Goal: Transaction & Acquisition: Obtain resource

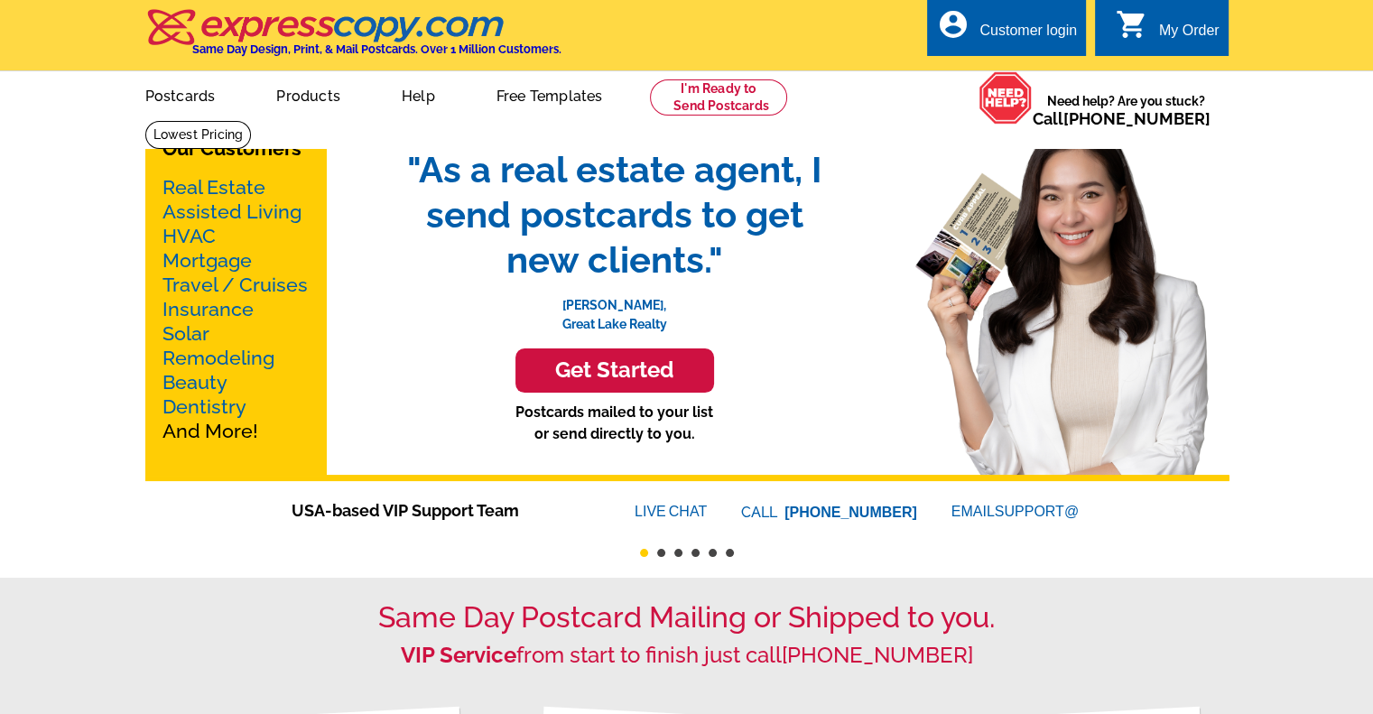
click at [522, 93] on link "Free Templates" at bounding box center [550, 94] width 164 height 42
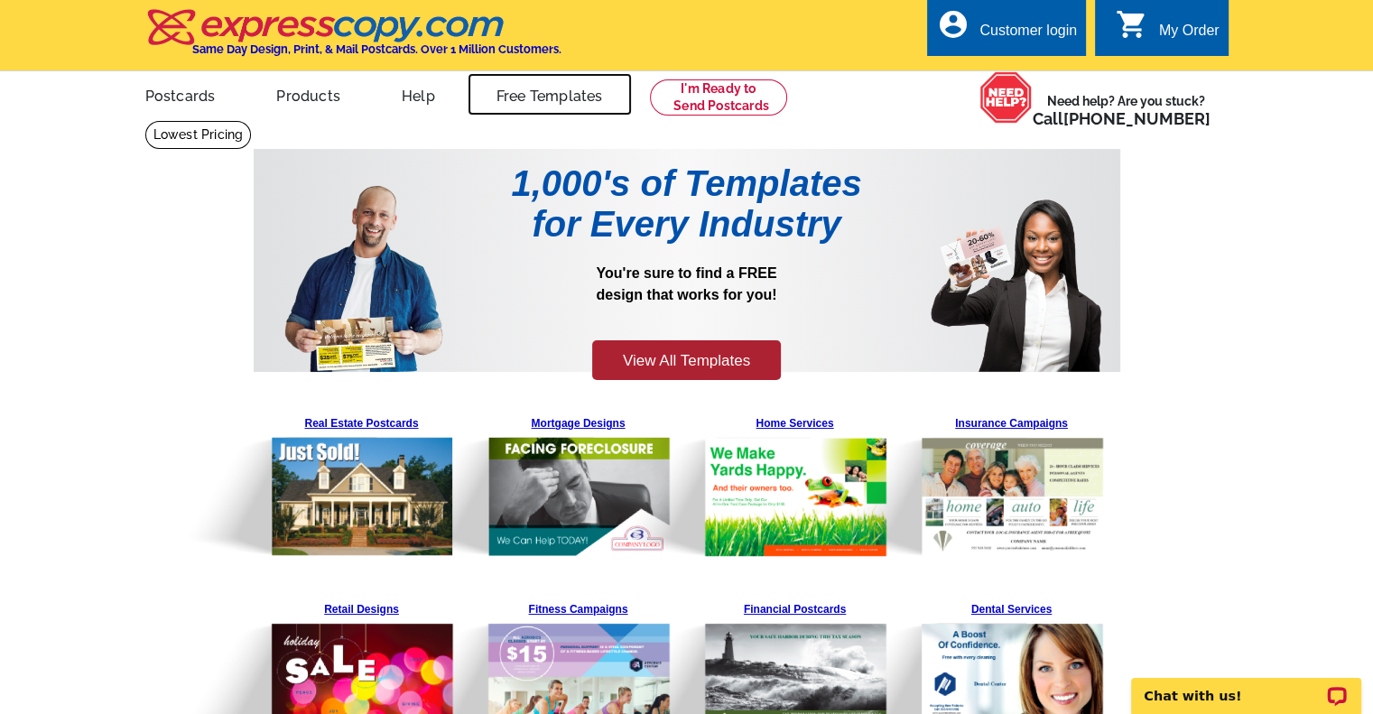
click at [522, 93] on link "Free Templates" at bounding box center [550, 94] width 164 height 42
click at [540, 107] on link "Free Templates" at bounding box center [550, 94] width 164 height 42
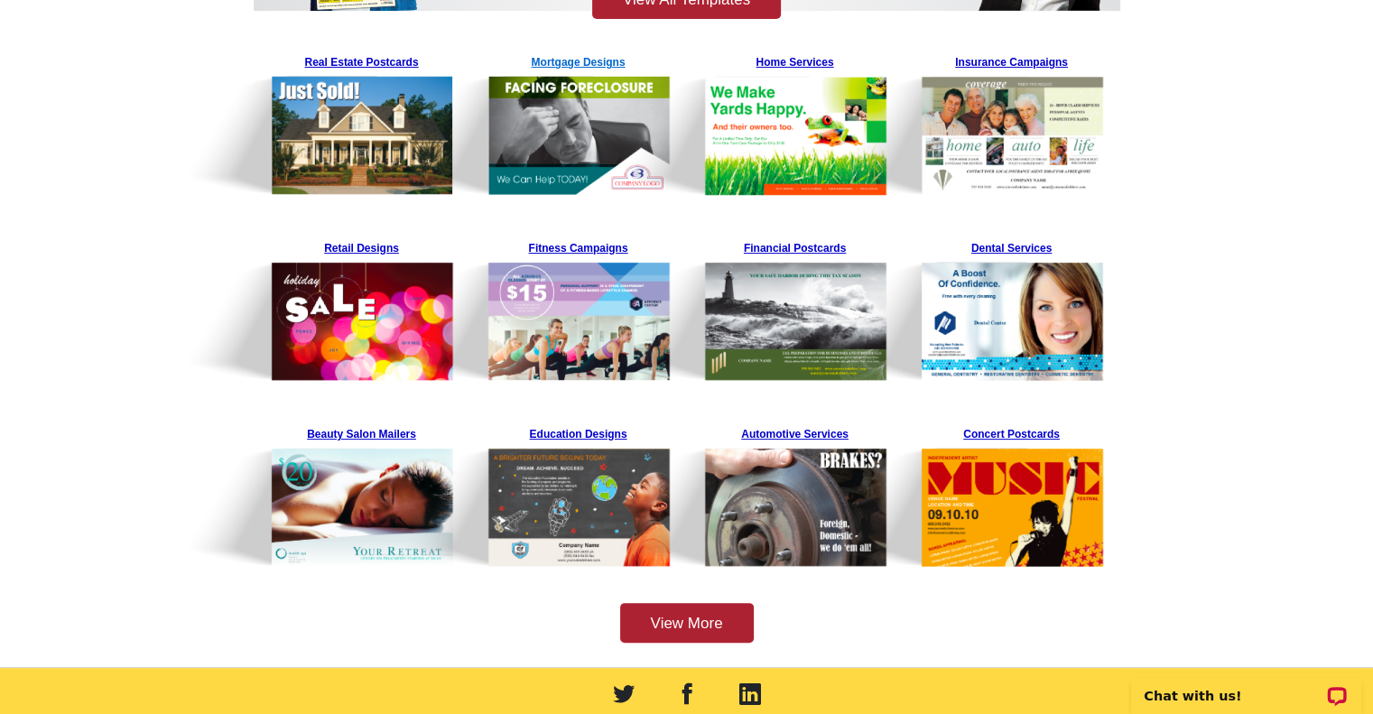
scroll to position [632, 0]
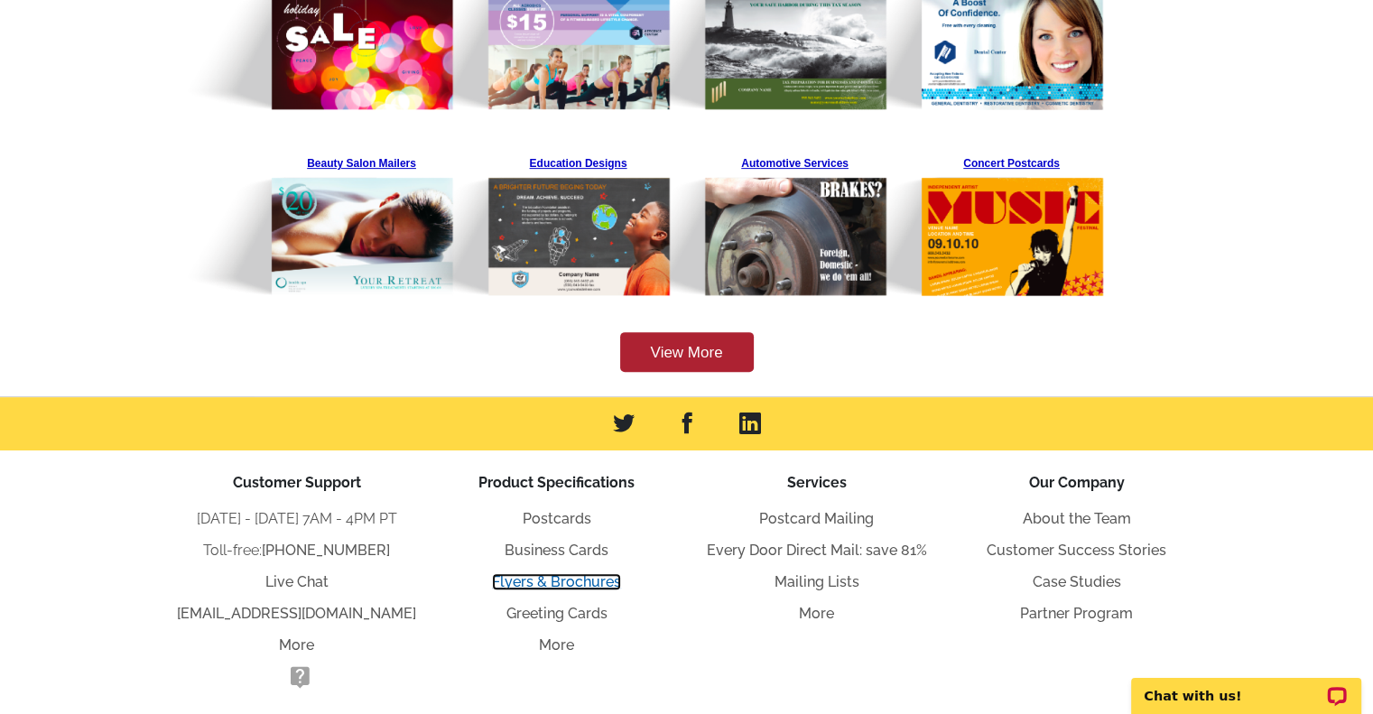
click at [568, 588] on link "Flyers & Brochures" at bounding box center [556, 581] width 129 height 17
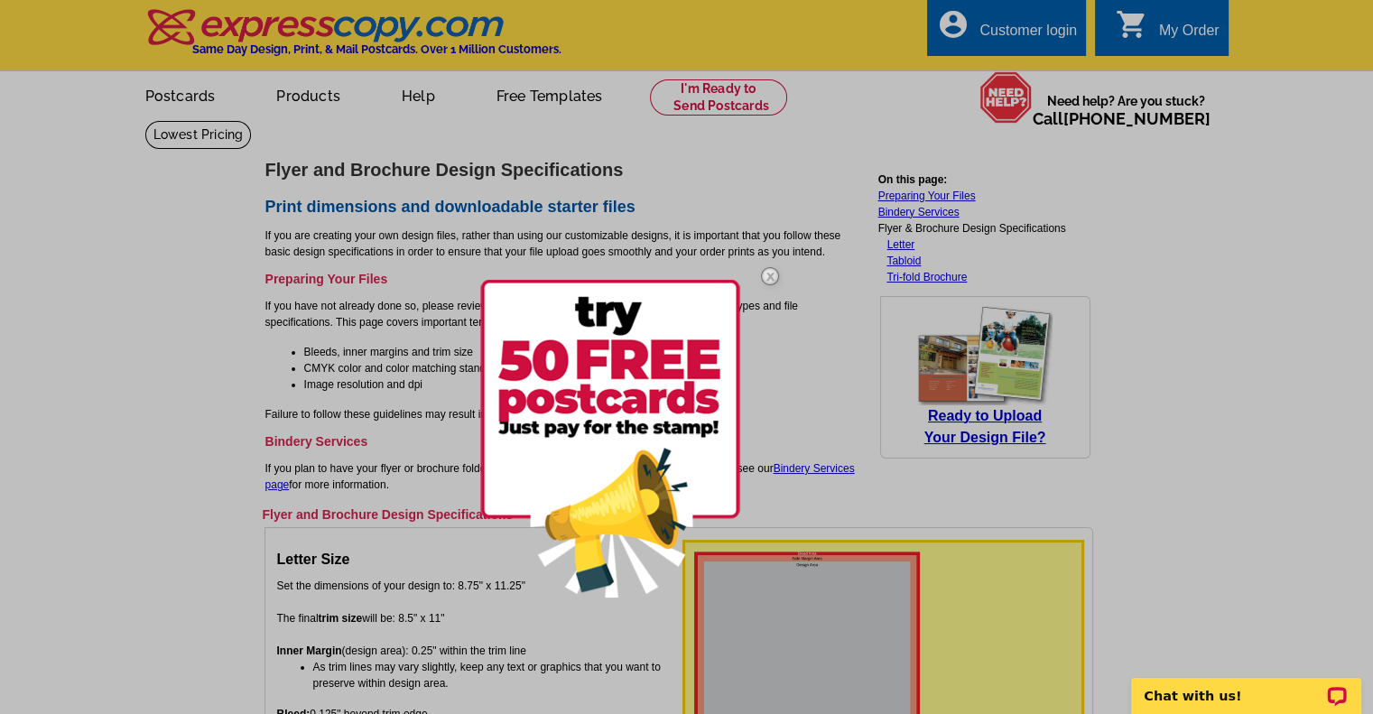
click at [764, 271] on img at bounding box center [770, 276] width 52 height 52
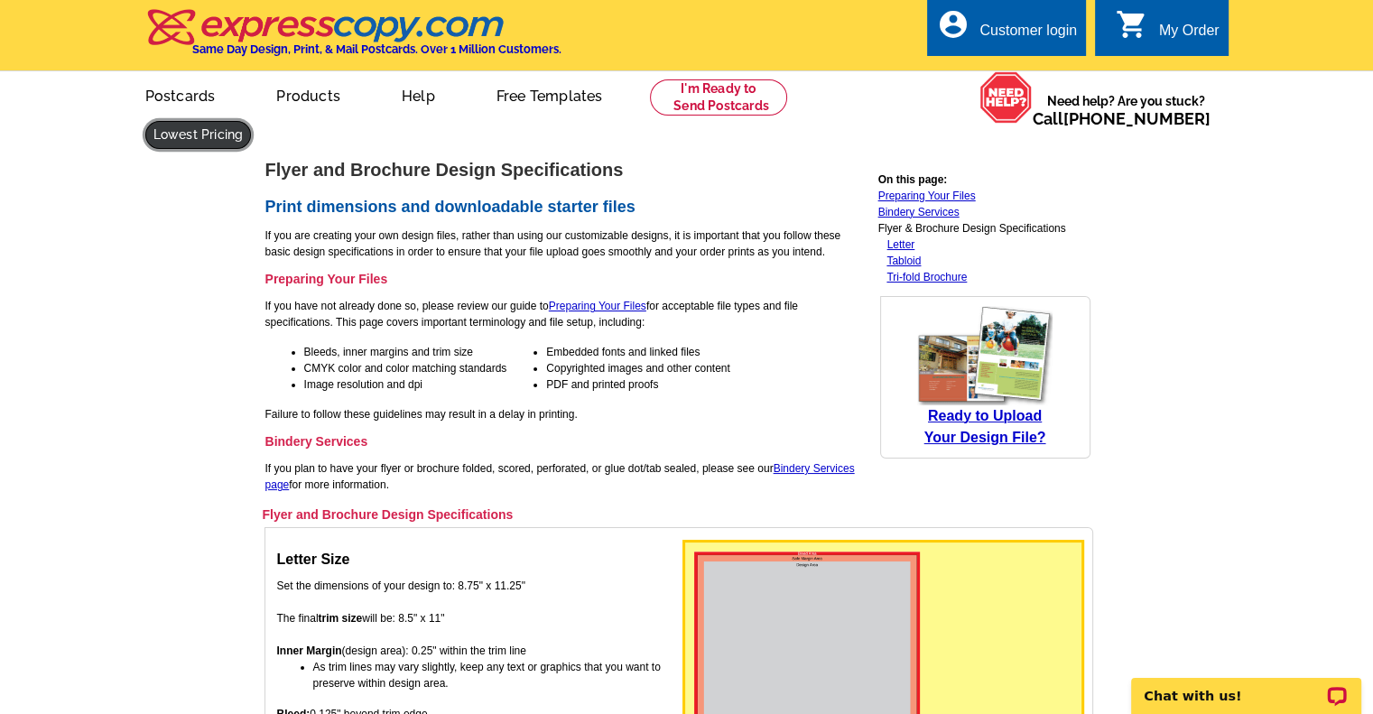
click at [252, 121] on link at bounding box center [198, 135] width 106 height 28
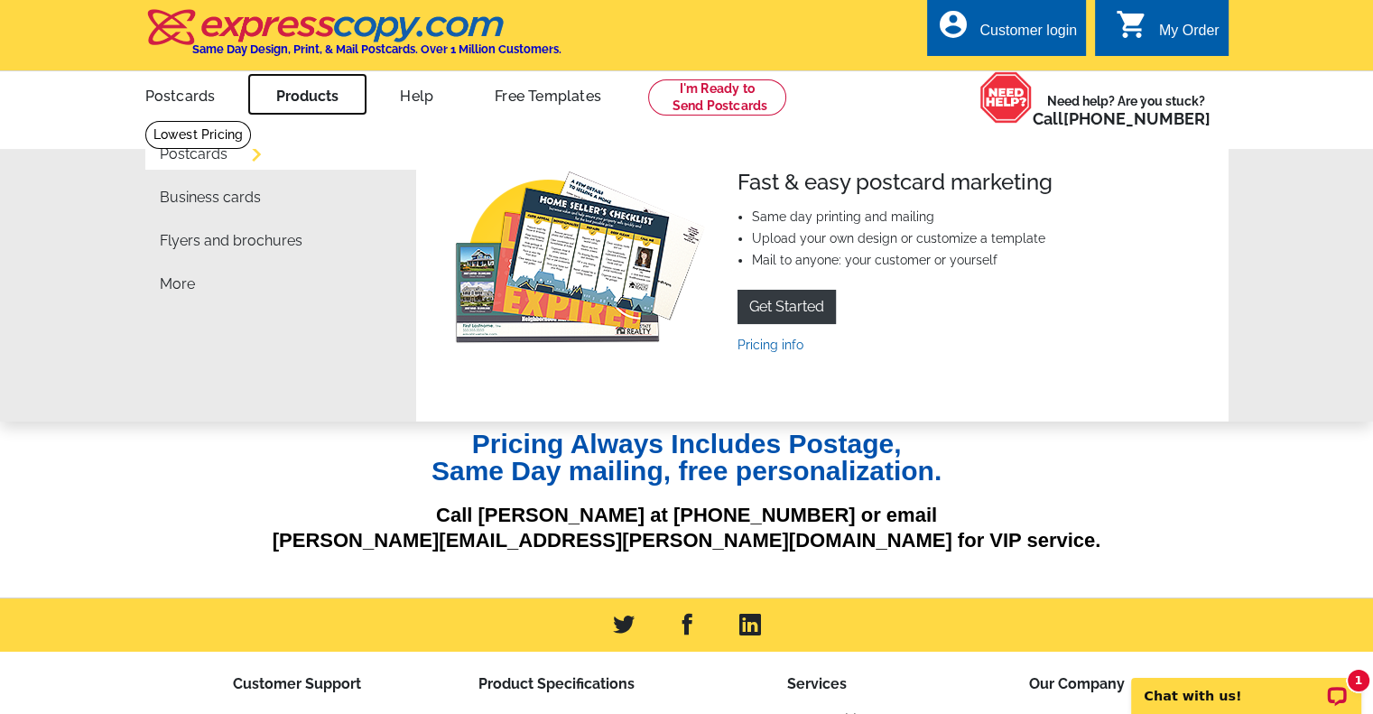
click at [292, 97] on link "Products" at bounding box center [307, 94] width 120 height 42
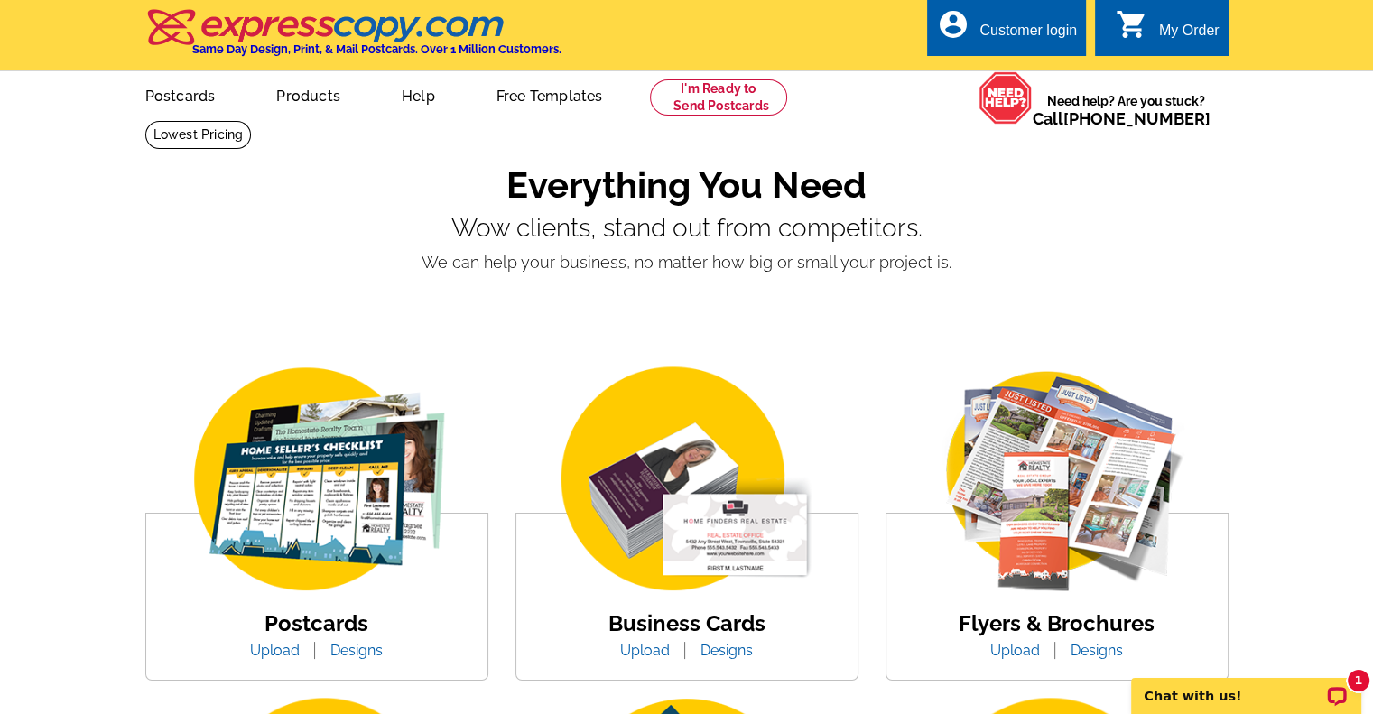
click at [1098, 647] on link "Designs" at bounding box center [1096, 650] width 79 height 17
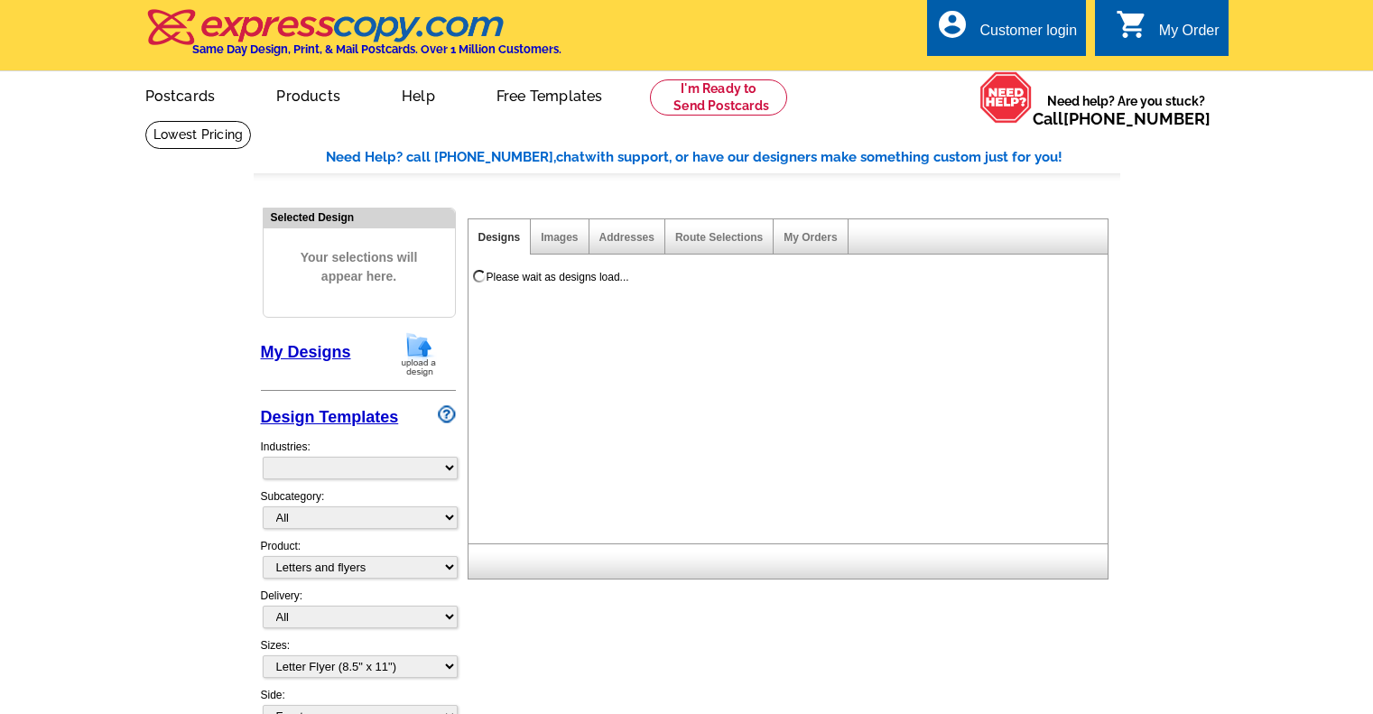
select select "2"
select select "6"
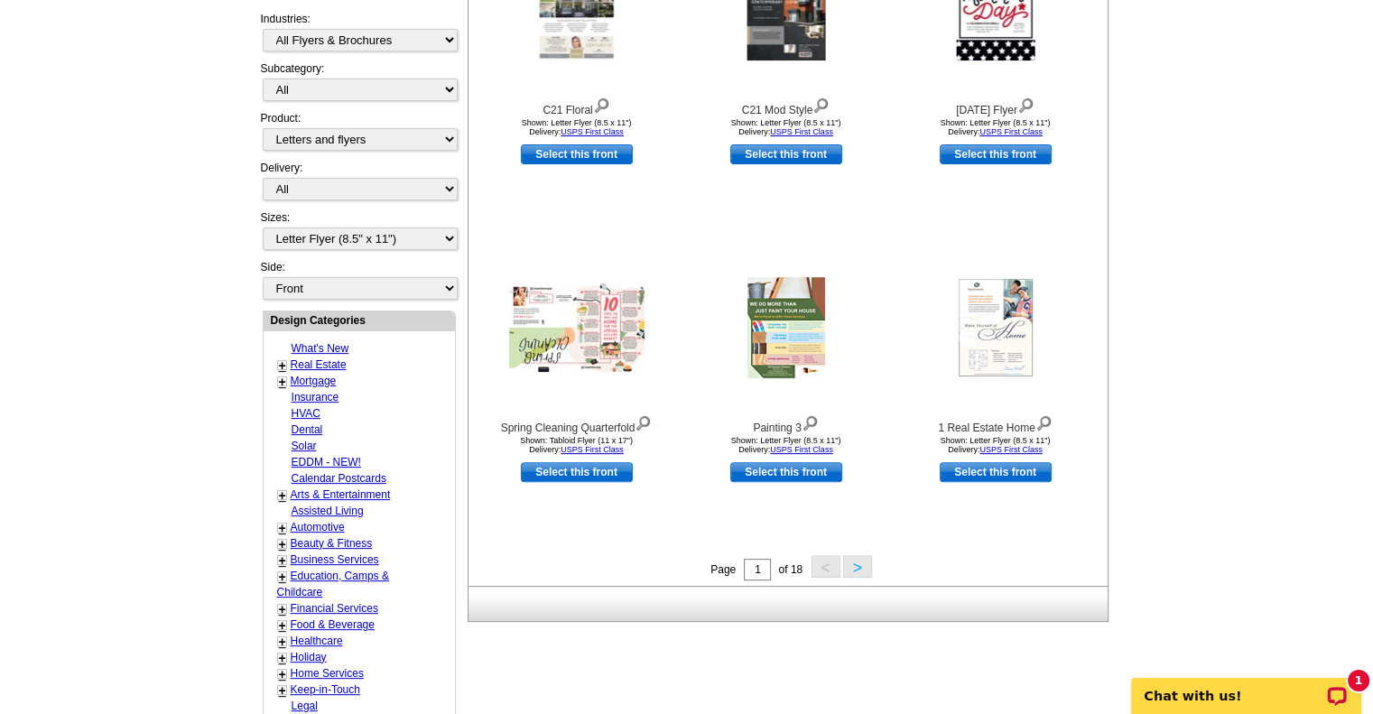
scroll to position [542, 0]
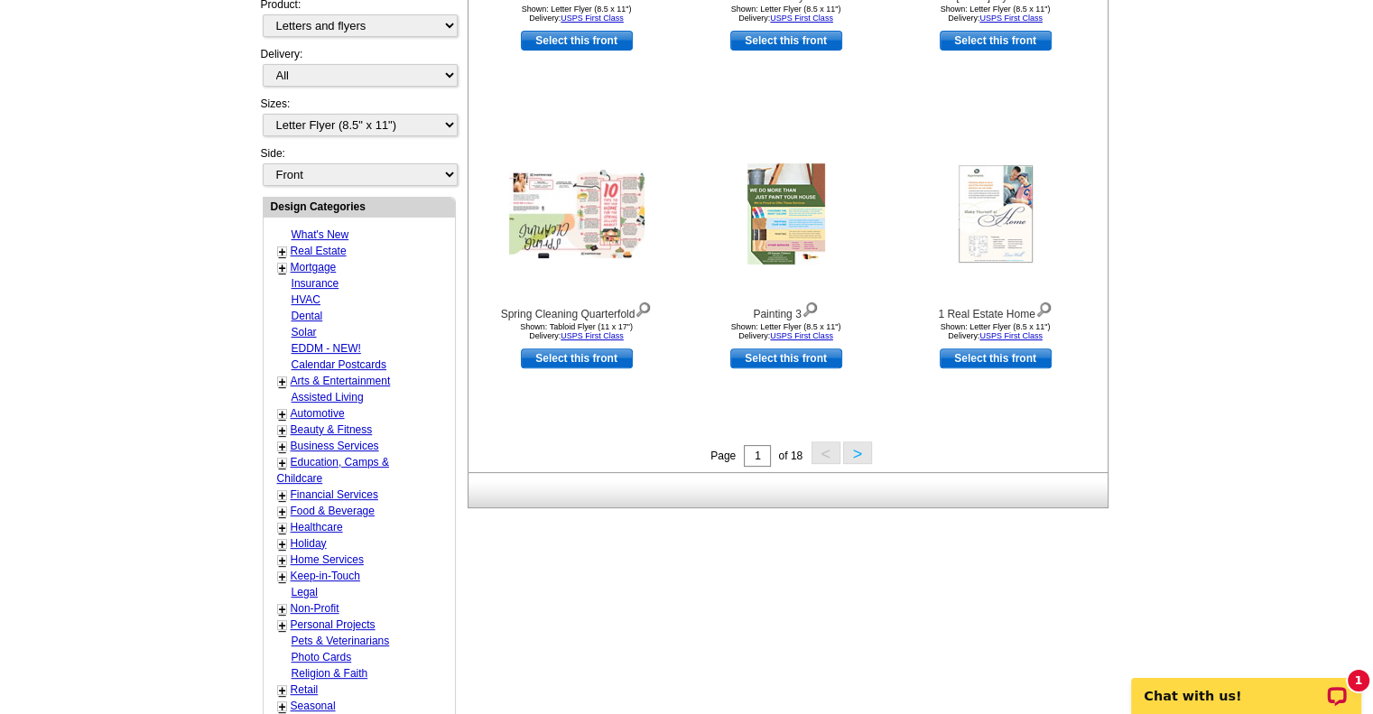
click at [320, 245] on link "Real Estate" at bounding box center [319, 251] width 56 height 13
select select "785"
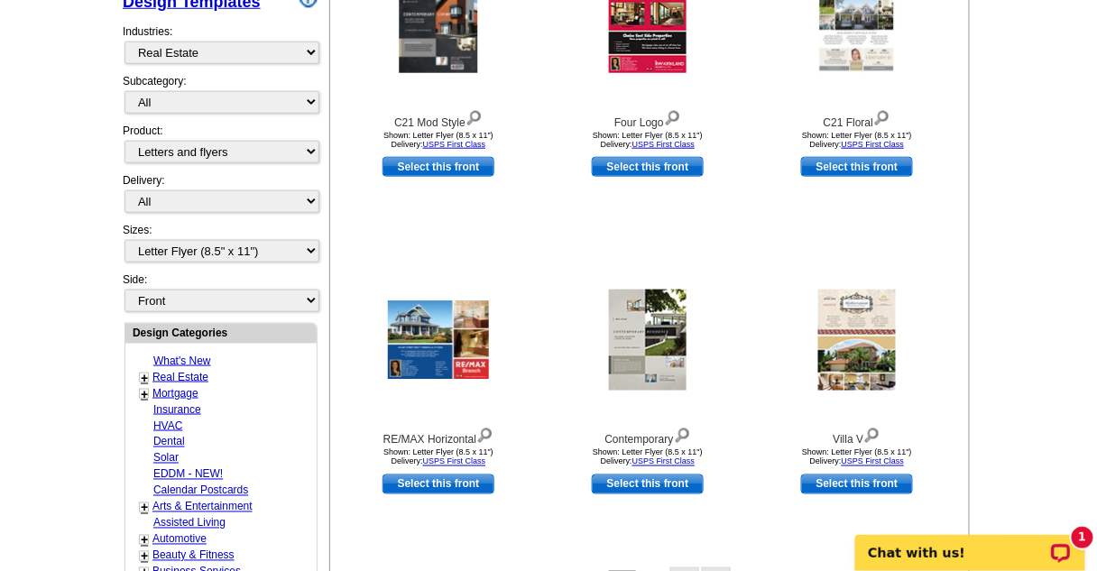
scroll to position [555, 0]
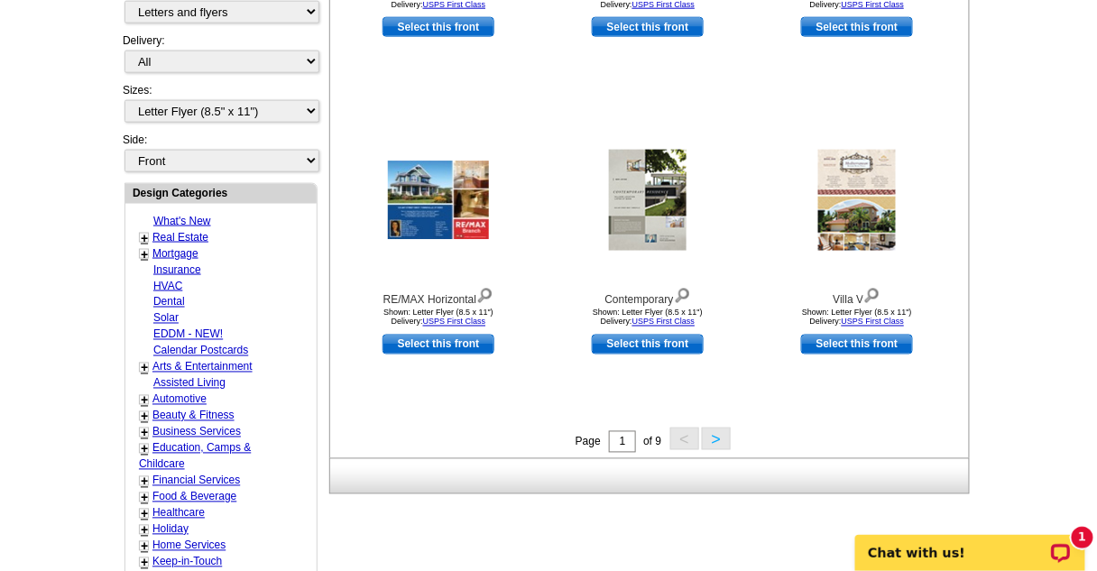
click at [717, 439] on button ">" at bounding box center [716, 439] width 29 height 23
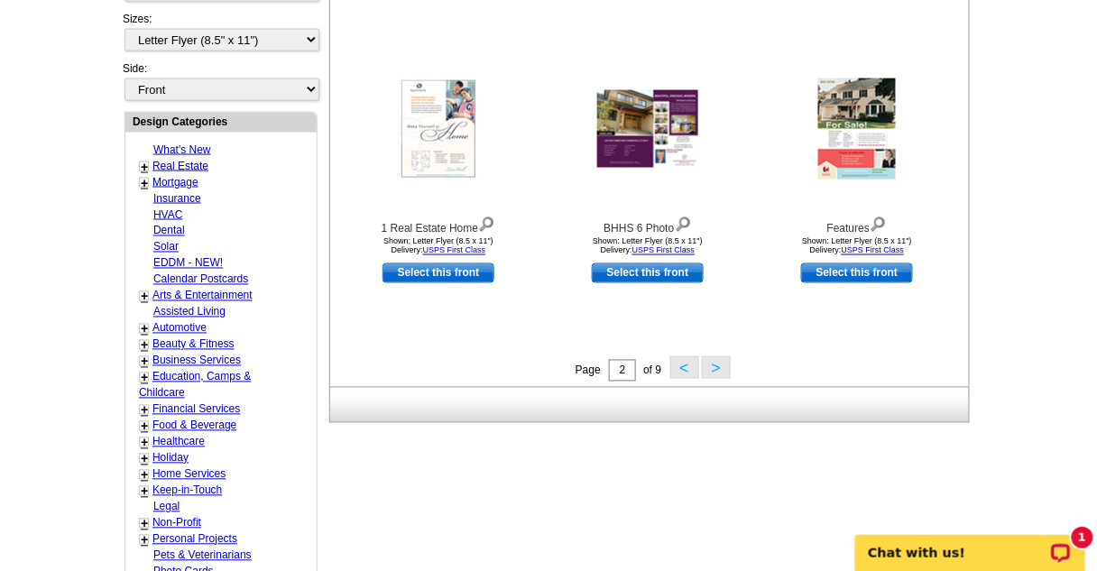
scroll to position [627, 0]
click at [721, 364] on button ">" at bounding box center [716, 367] width 29 height 23
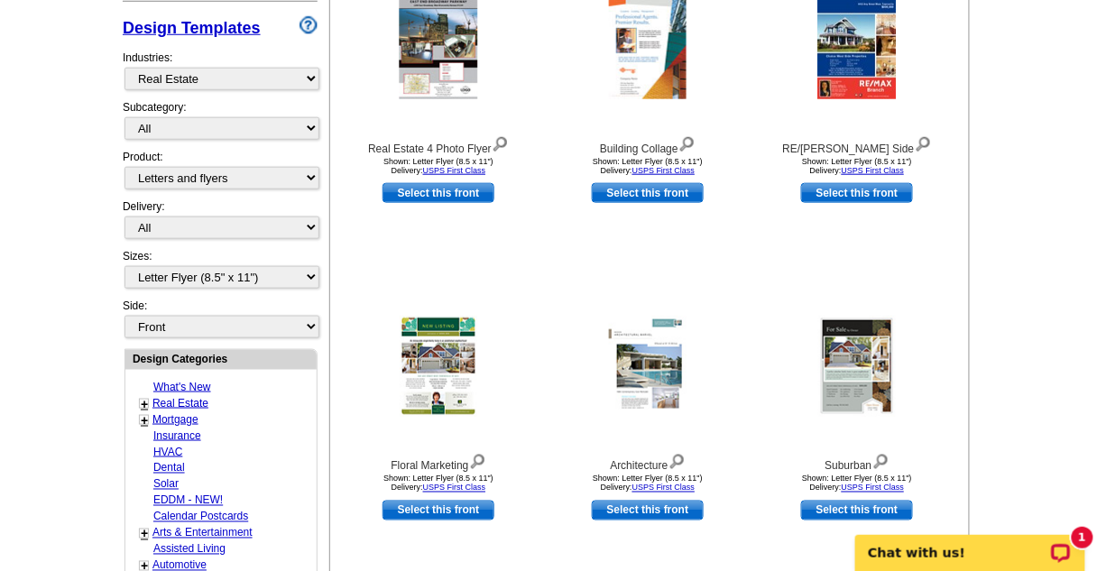
scroll to position [411, 0]
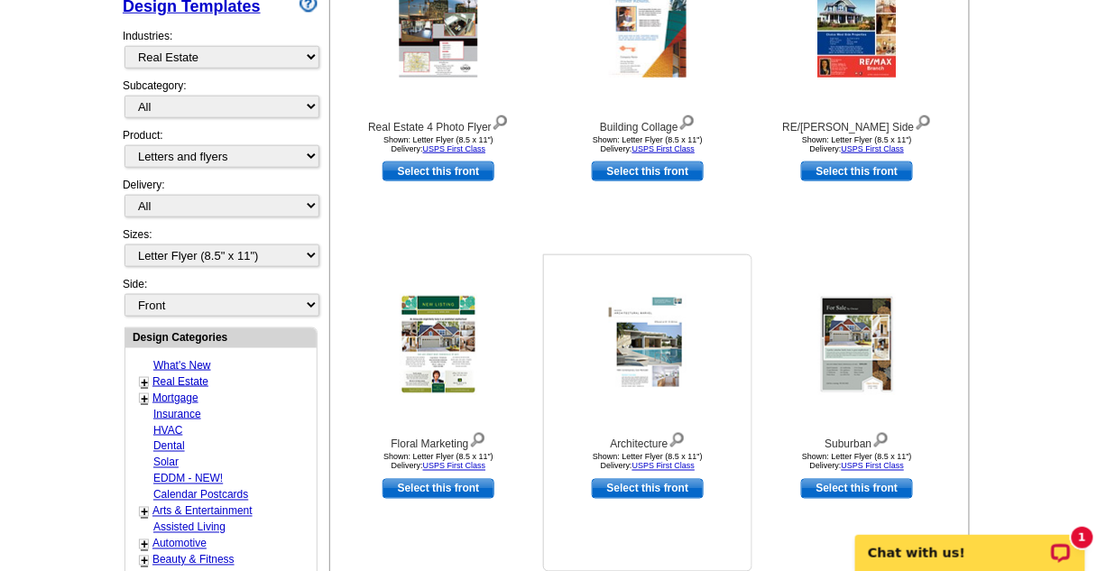
click at [621, 354] on img at bounding box center [648, 344] width 78 height 101
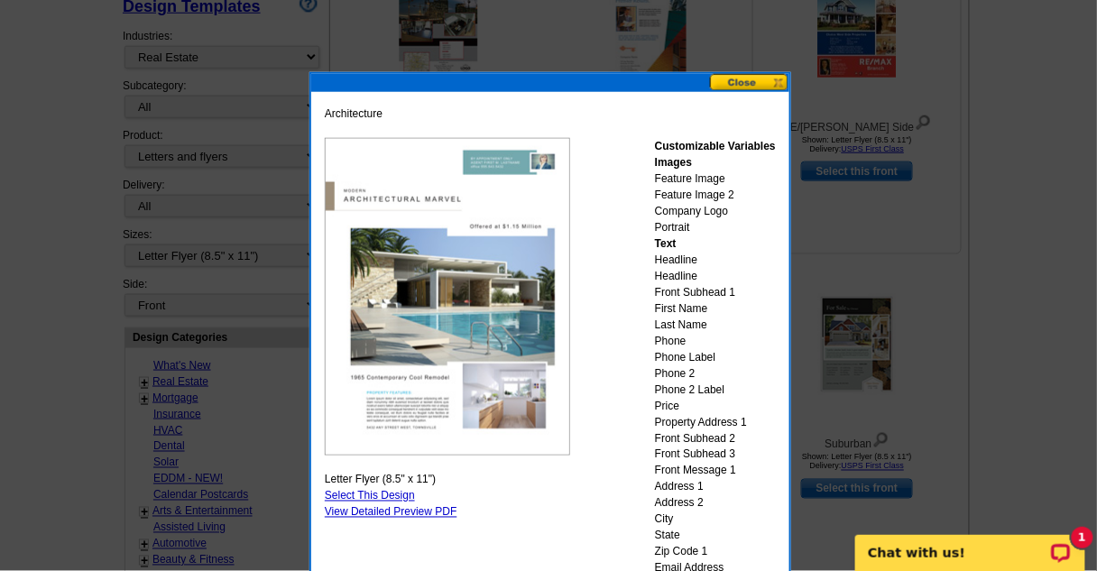
click at [779, 75] on button at bounding box center [749, 82] width 79 height 17
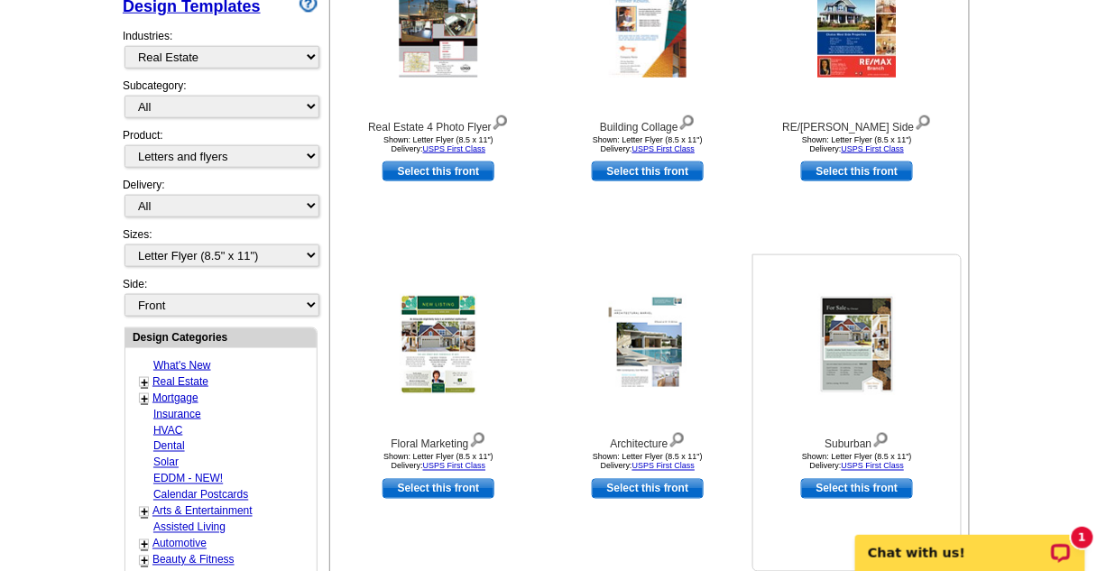
click at [875, 365] on img at bounding box center [858, 344] width 78 height 101
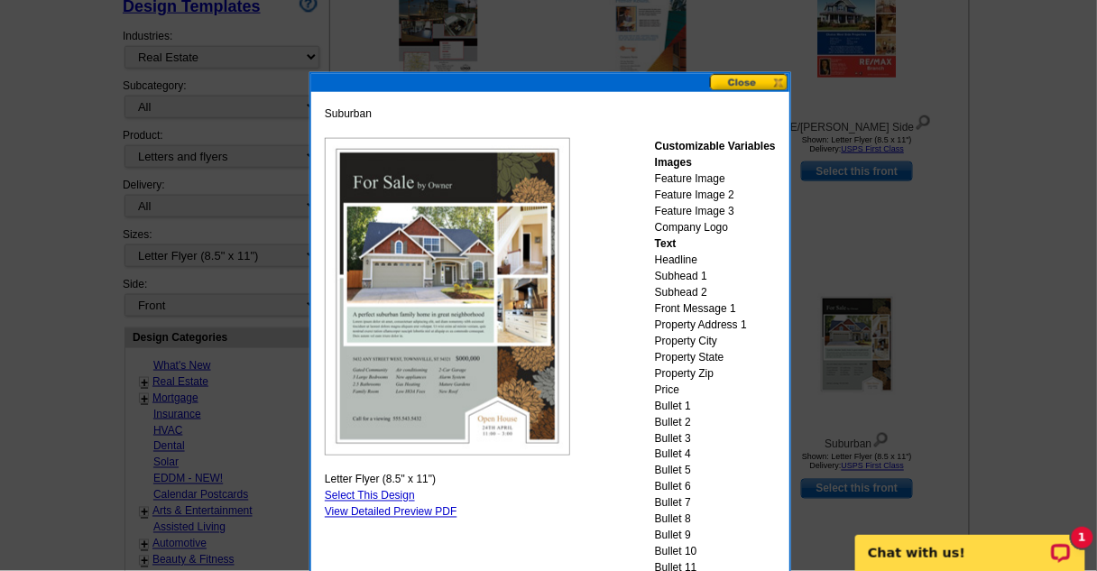
click at [786, 72] on div "Suburban Customizable Variables Images Feature Image Feature Image 2 Feature Im…" at bounding box center [551, 454] width 482 height 764
click at [781, 76] on button at bounding box center [749, 82] width 79 height 17
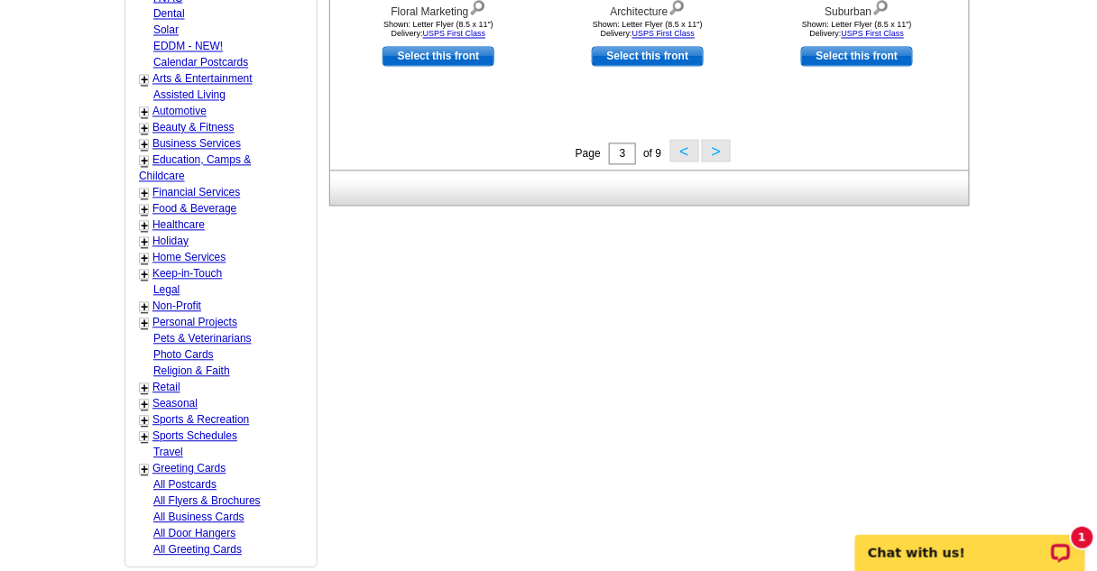
scroll to position [844, 0]
click at [712, 152] on button ">" at bounding box center [716, 150] width 29 height 23
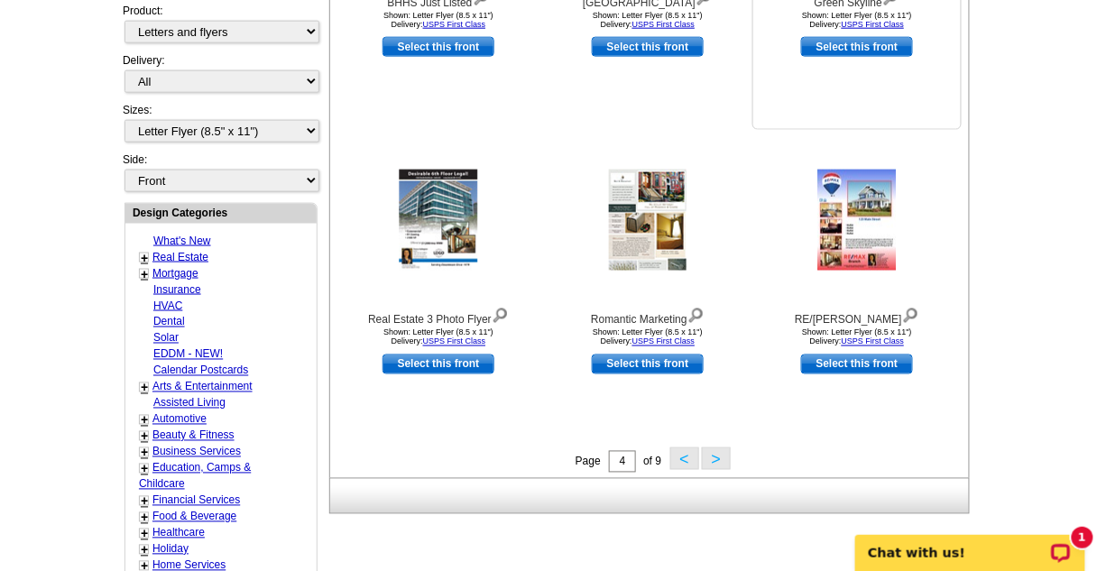
scroll to position [555, 0]
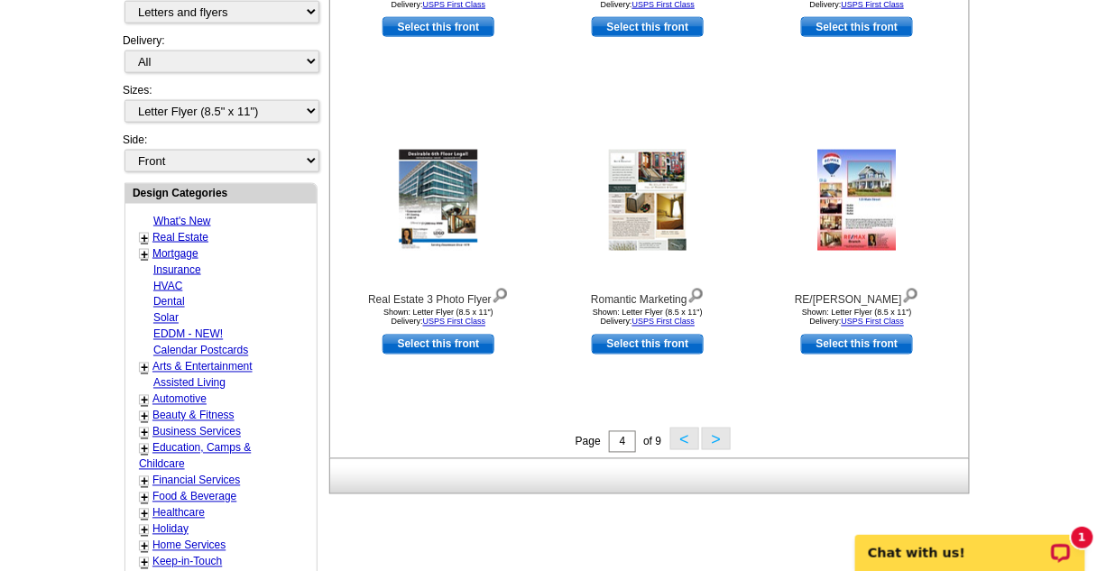
click at [709, 439] on button ">" at bounding box center [716, 439] width 29 height 23
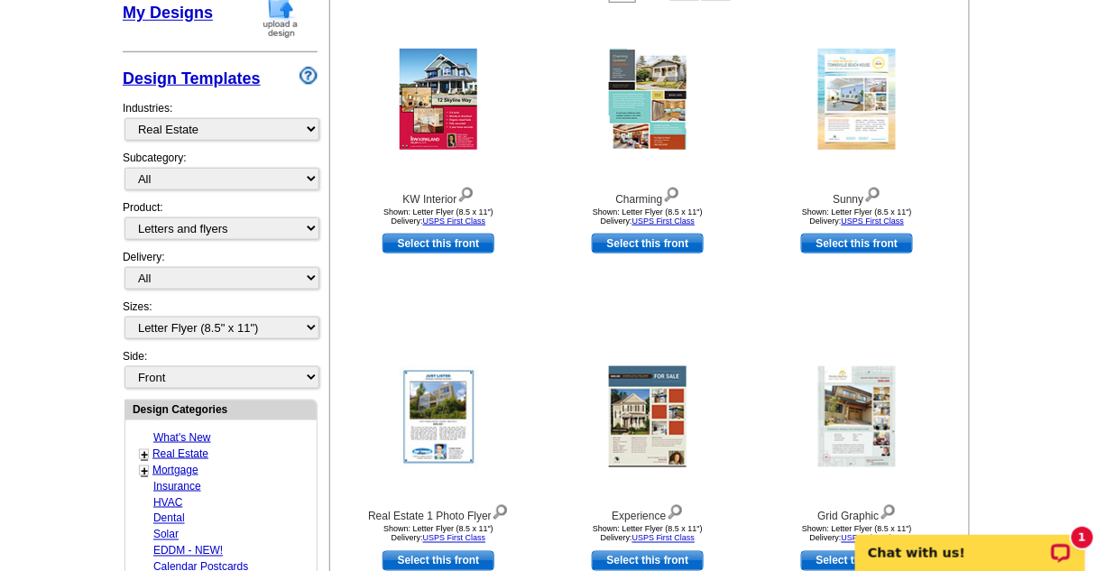
scroll to position [483, 0]
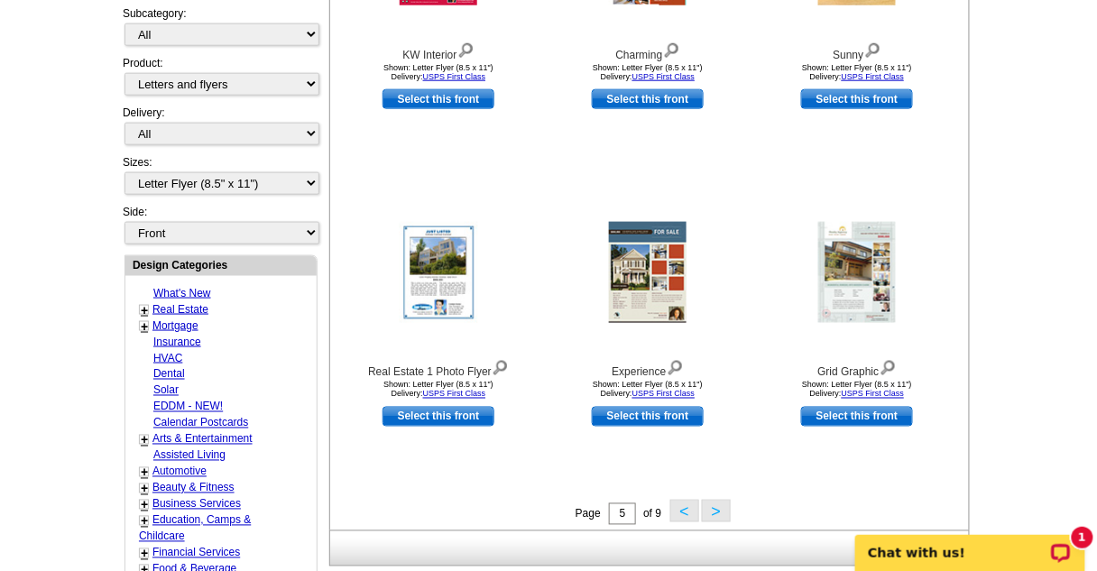
click at [712, 509] on button ">" at bounding box center [716, 511] width 29 height 23
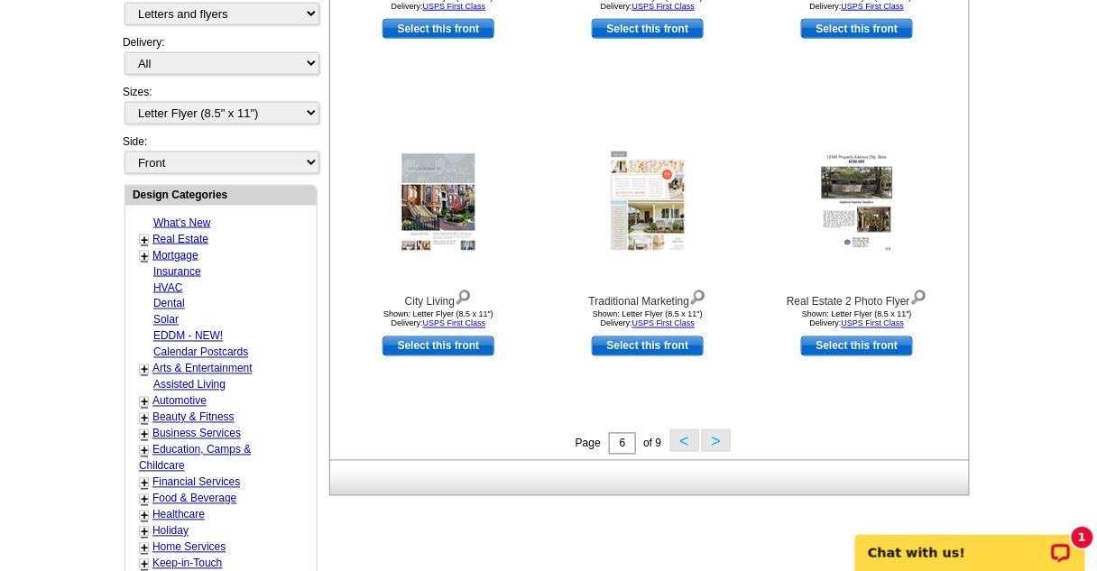
scroll to position [555, 0]
